Goal: Complete application form

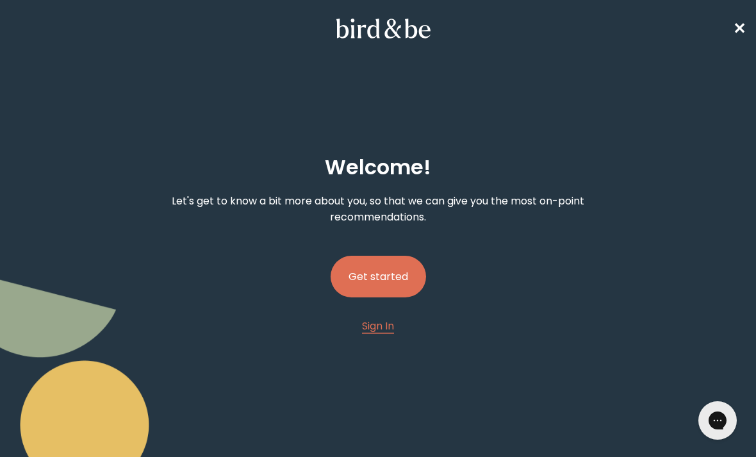
click at [395, 276] on button "Get started" at bounding box center [378, 277] width 95 height 42
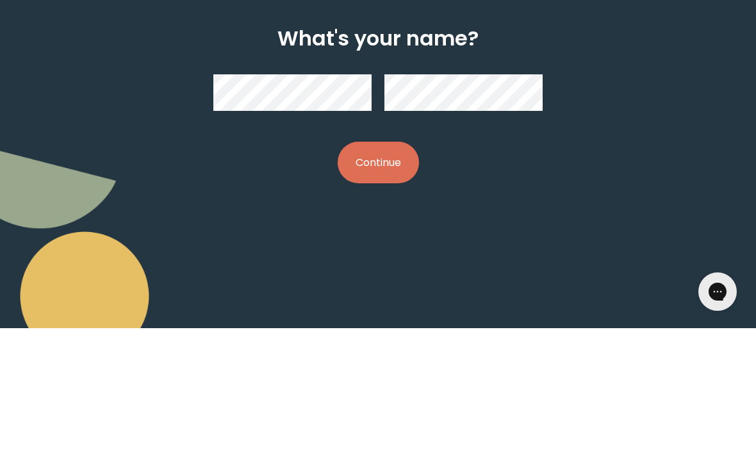
click at [395, 270] on button "Continue" at bounding box center [378, 291] width 81 height 42
click at [386, 270] on button "Continue" at bounding box center [378, 291] width 81 height 42
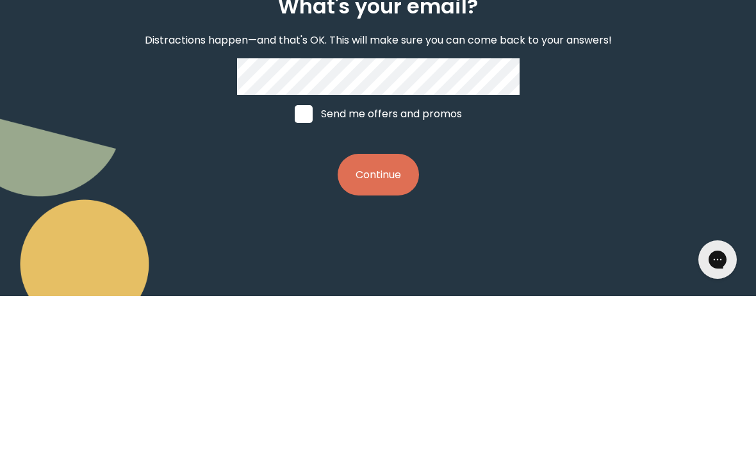
click at [302, 266] on span at bounding box center [304, 275] width 18 height 18
click at [295, 274] on input "Send me offers and promos" at bounding box center [294, 274] width 1 height 1
checkbox input "true"
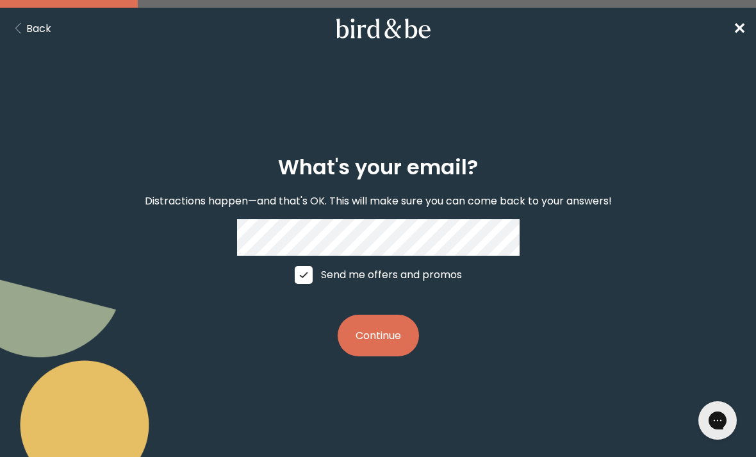
click at [369, 356] on button "Continue" at bounding box center [378, 336] width 81 height 42
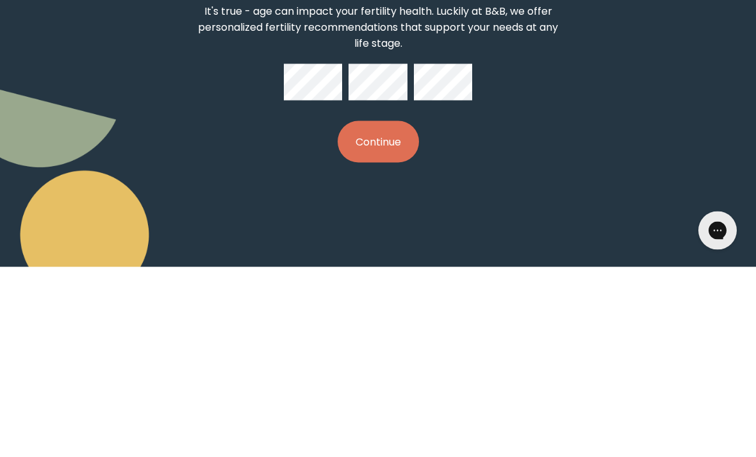
click at [389, 311] on button "Continue" at bounding box center [378, 332] width 81 height 42
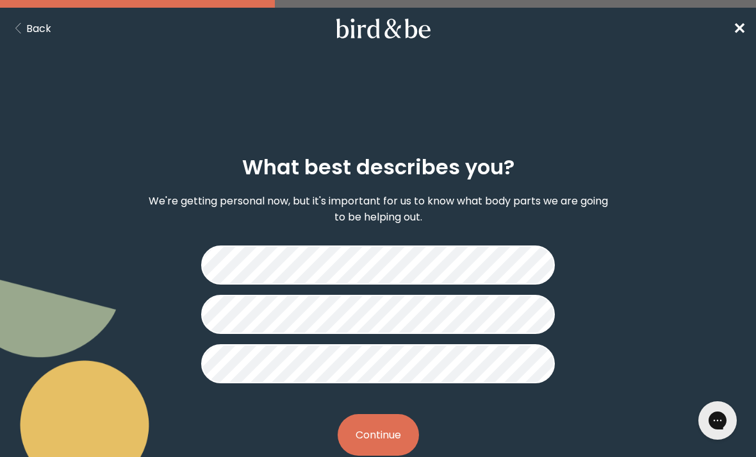
click at [381, 438] on button "Continue" at bounding box center [378, 435] width 81 height 42
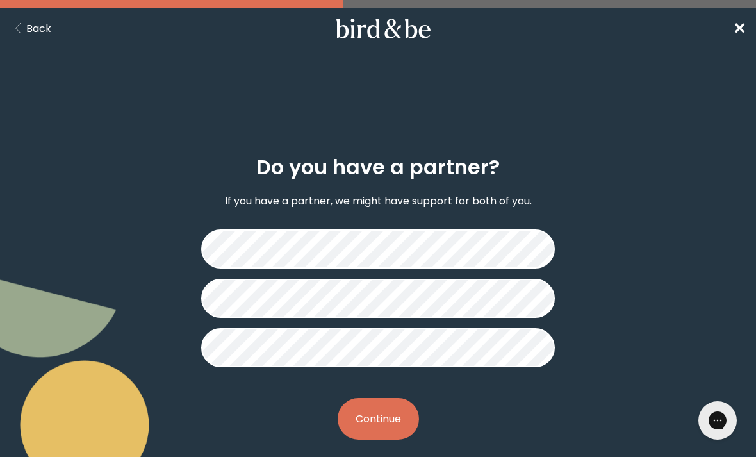
click at [393, 422] on button "Continue" at bounding box center [378, 419] width 81 height 42
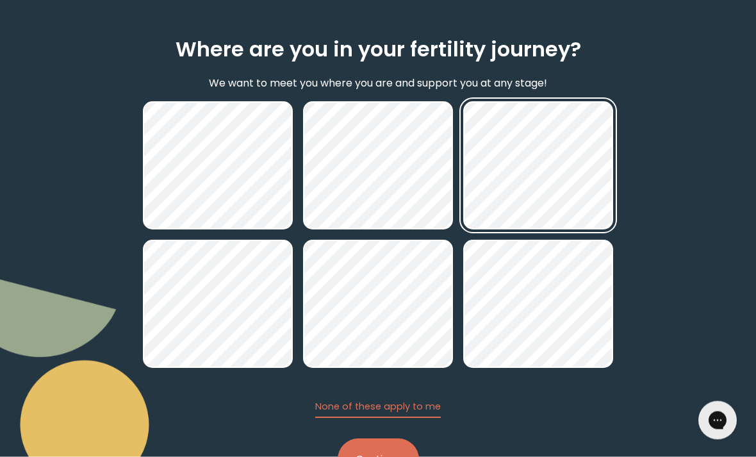
scroll to position [134, 0]
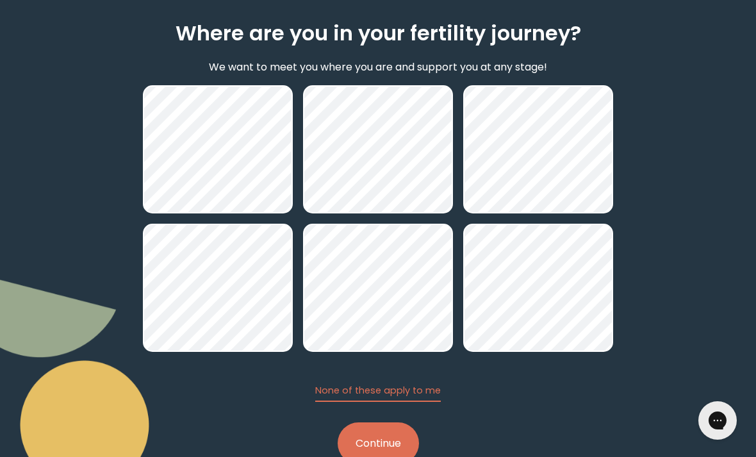
click at [387, 445] on button "Continue" at bounding box center [378, 443] width 81 height 42
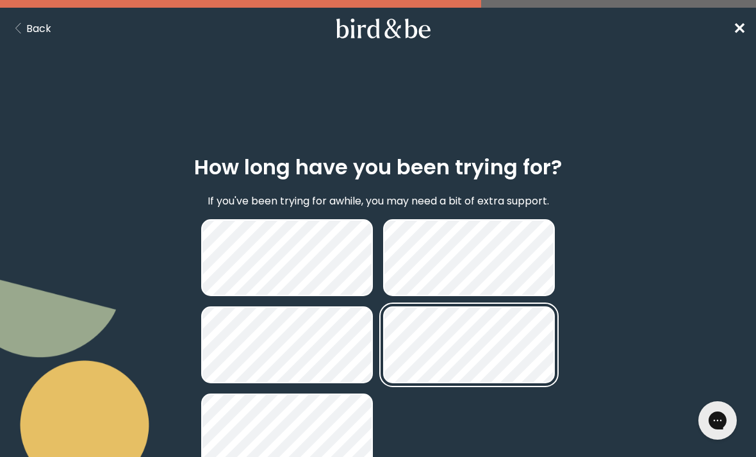
scroll to position [67, 0]
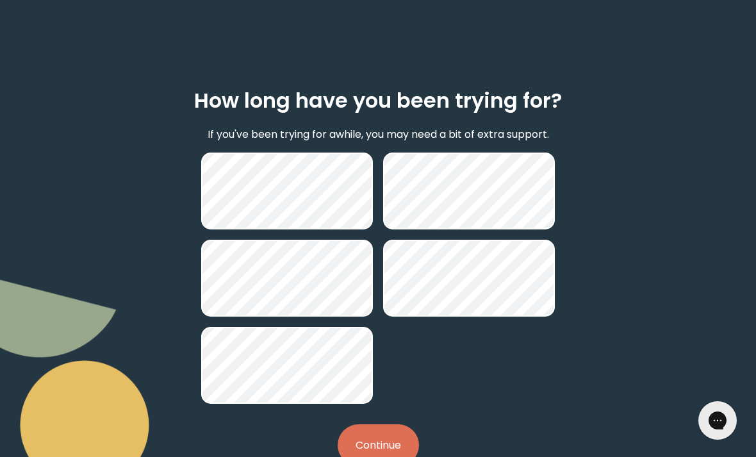
click at [375, 456] on button "Continue" at bounding box center [378, 445] width 81 height 42
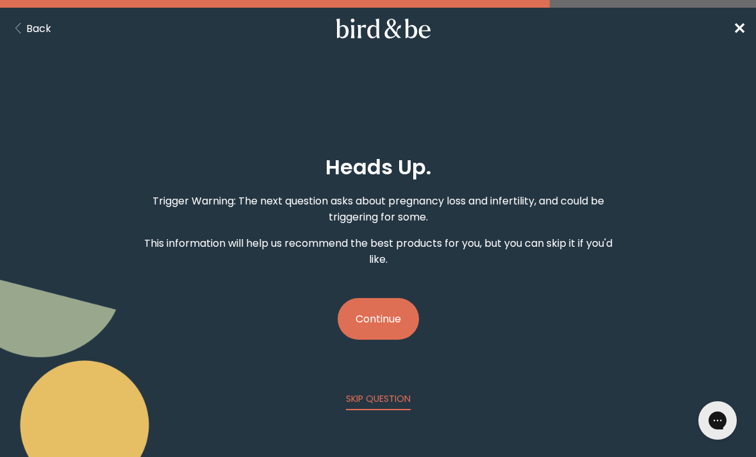
click at [382, 321] on button "Continue" at bounding box center [378, 319] width 81 height 42
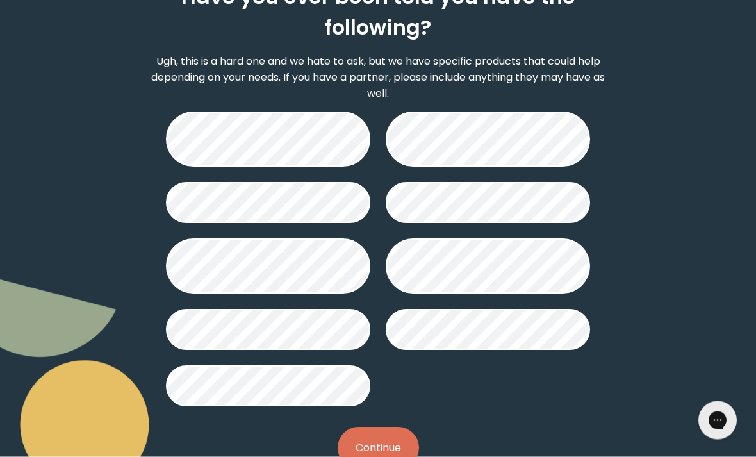
scroll to position [174, 0]
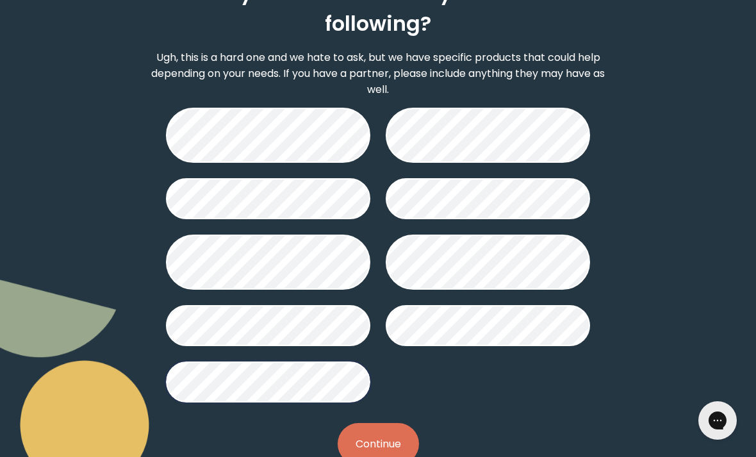
click at [366, 449] on button "Continue" at bounding box center [378, 444] width 81 height 42
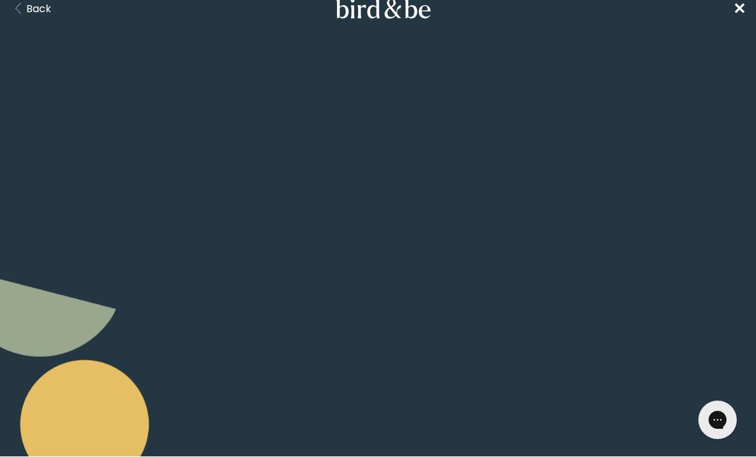
scroll to position [20, 0]
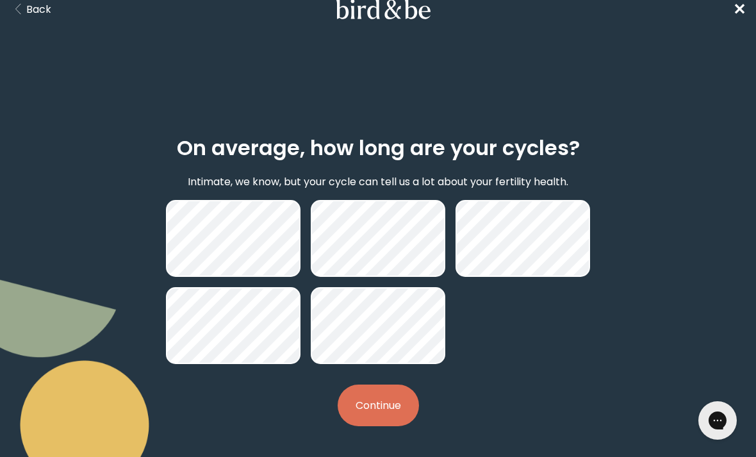
click at [350, 402] on button "Continue" at bounding box center [378, 405] width 81 height 42
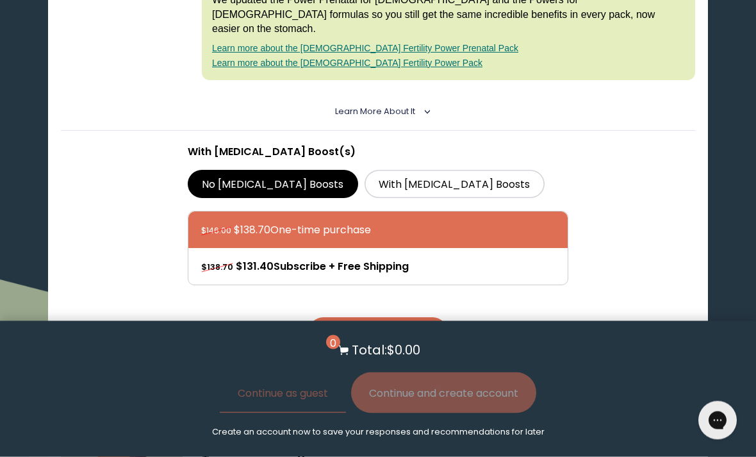
scroll to position [432, 0]
click at [389, 170] on label "With [MEDICAL_DATA] Boosts" at bounding box center [454, 184] width 180 height 28
click at [0, 0] on input "With [MEDICAL_DATA] Boosts" at bounding box center [0, 0] width 0 height 0
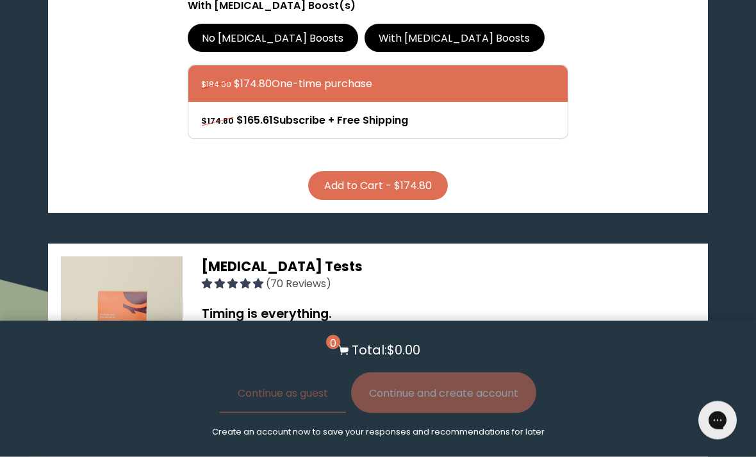
scroll to position [579, 0]
